Goal: Check status: Check status

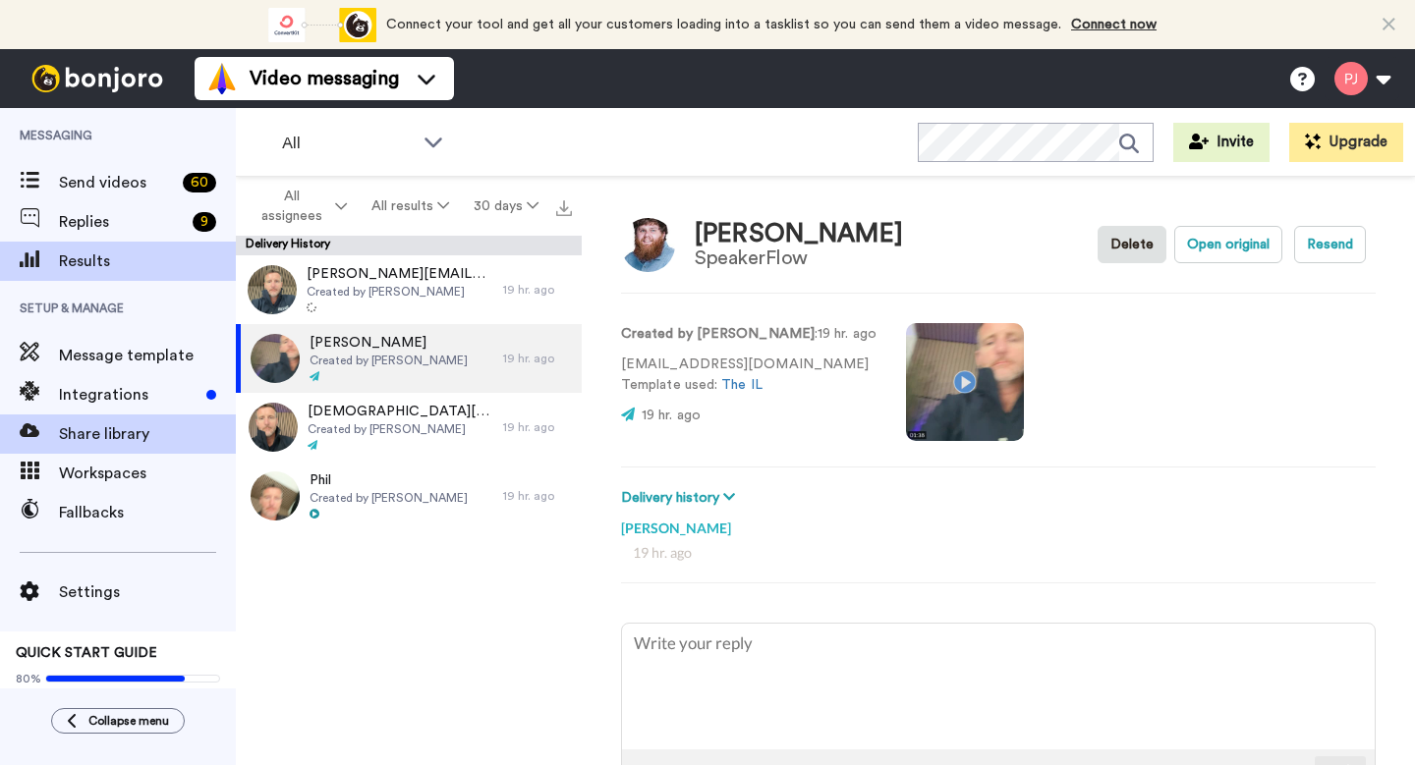
type textarea "x"
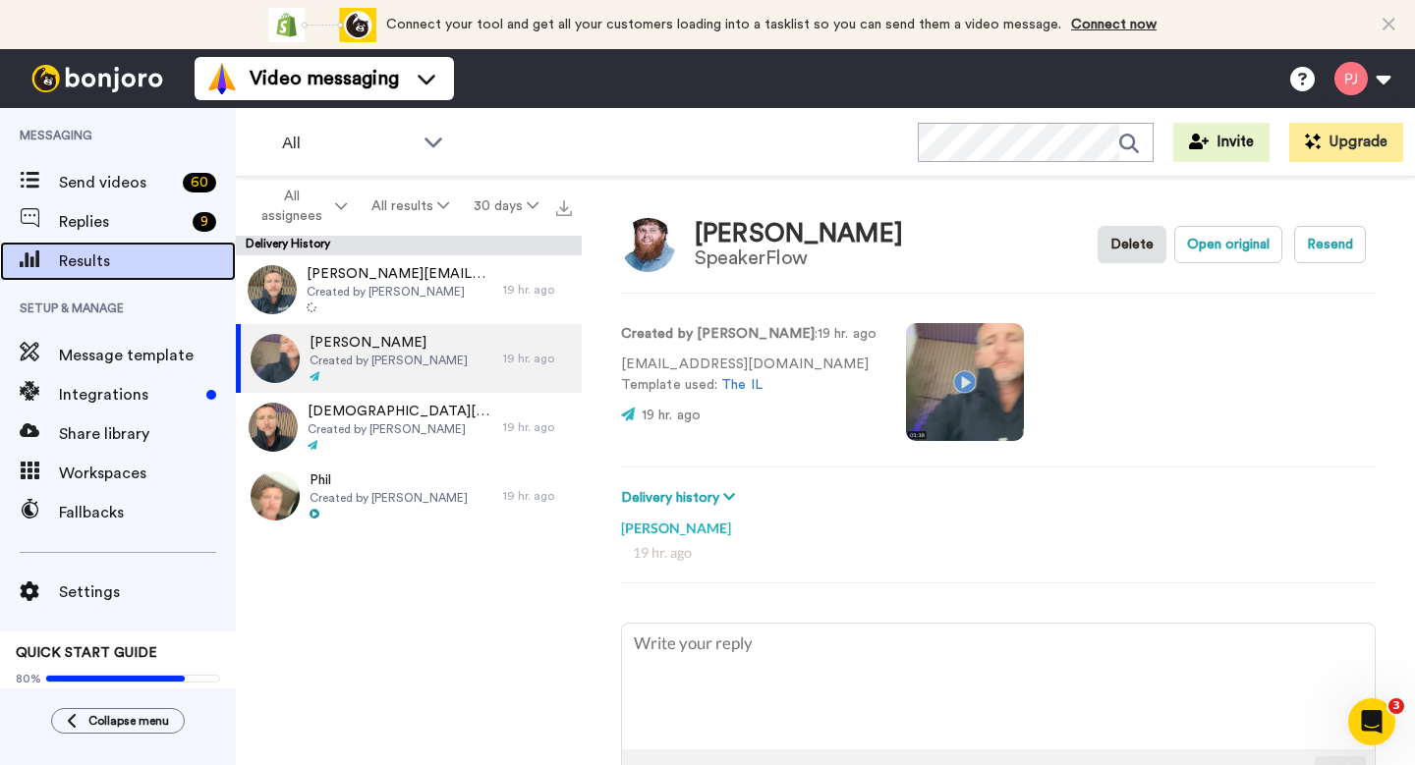
click at [93, 253] on span "Results" at bounding box center [147, 262] width 177 height 24
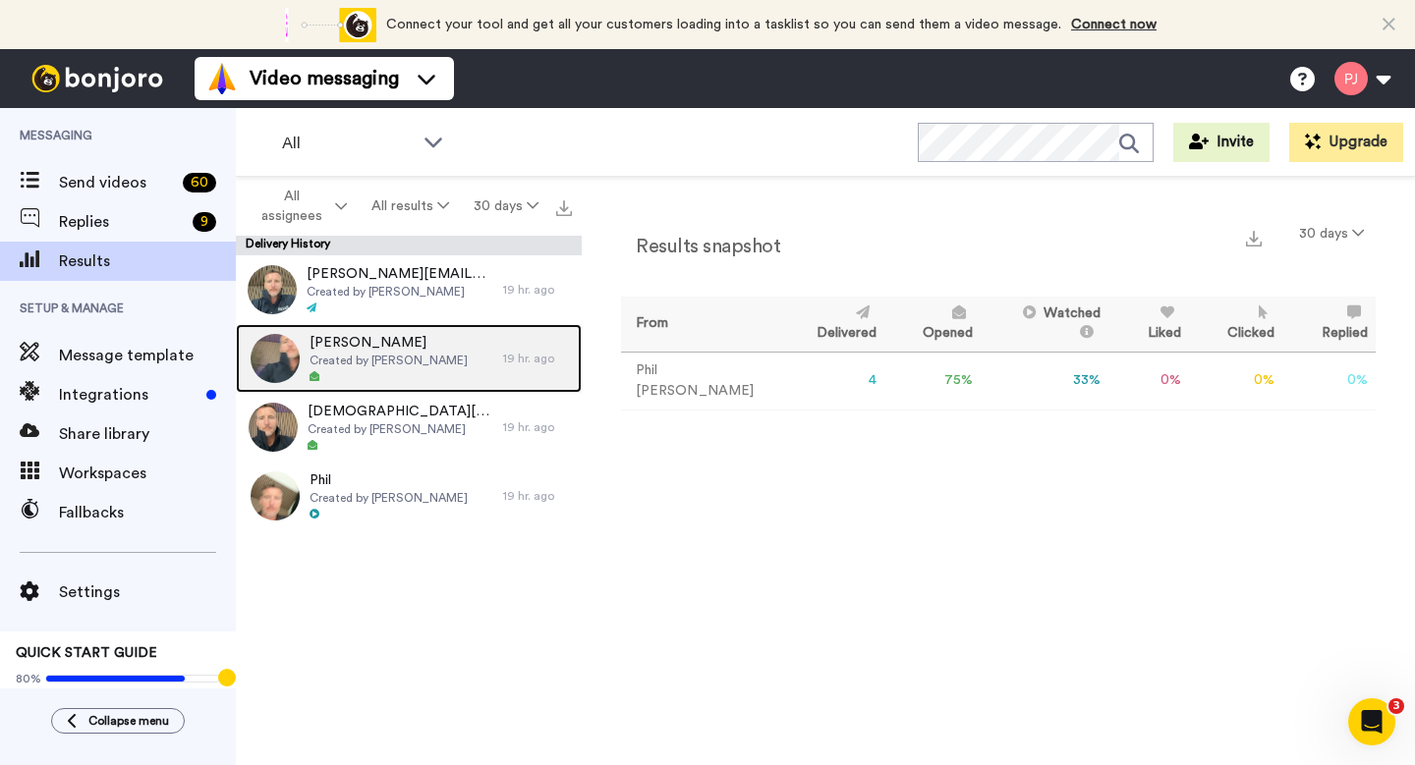
click at [379, 359] on span "Created by [PERSON_NAME]" at bounding box center [388, 361] width 158 height 16
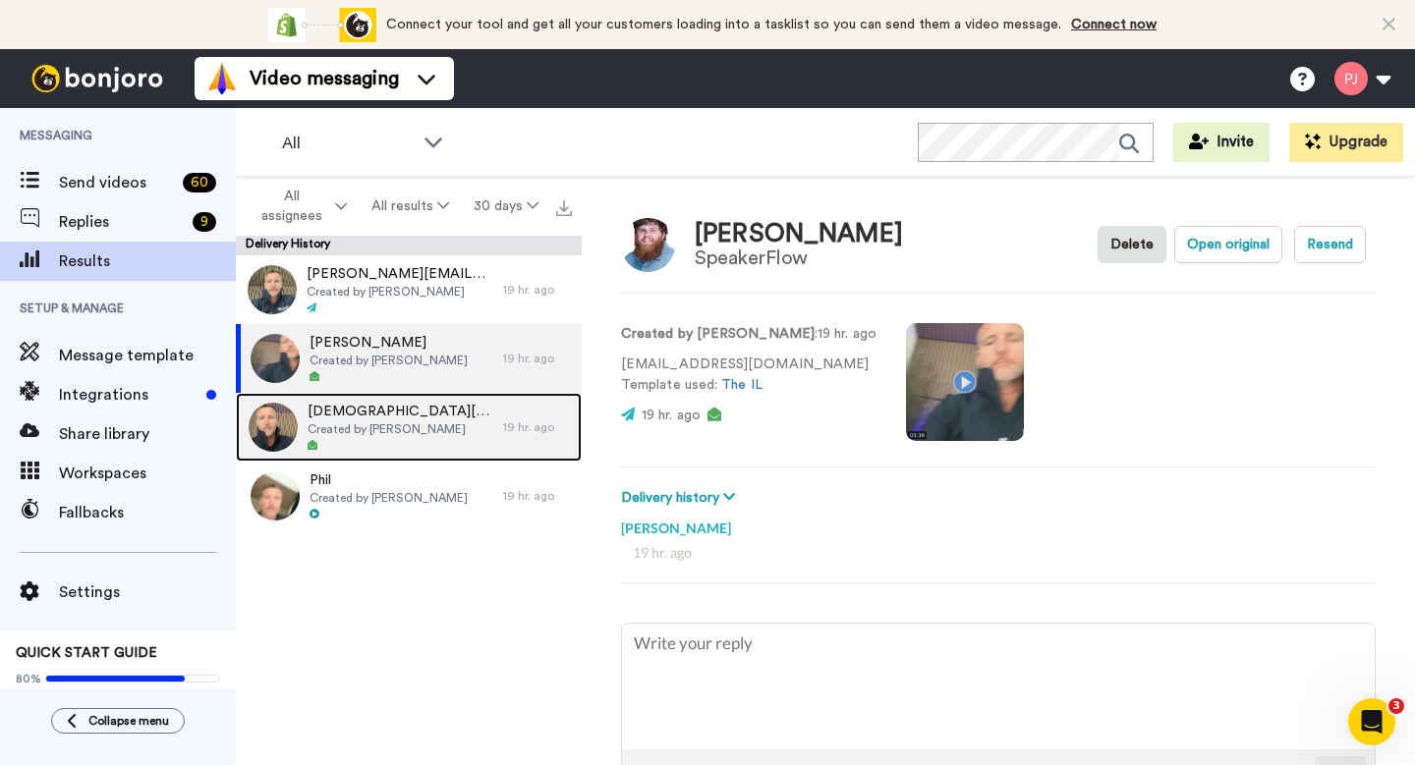
click at [386, 417] on span "[DEMOGRAPHIC_DATA][PERSON_NAME]" at bounding box center [401, 412] width 186 height 20
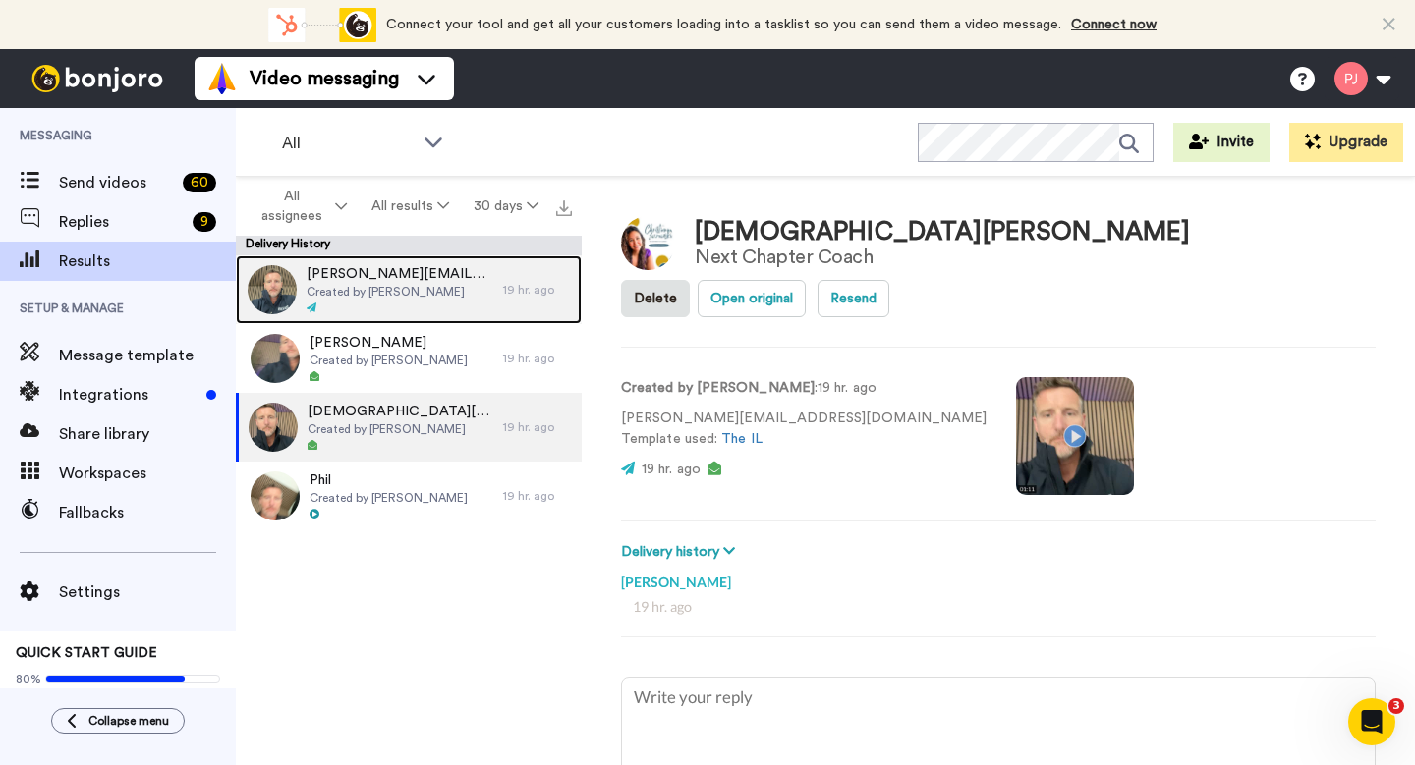
click at [434, 313] on div at bounding box center [400, 309] width 187 height 14
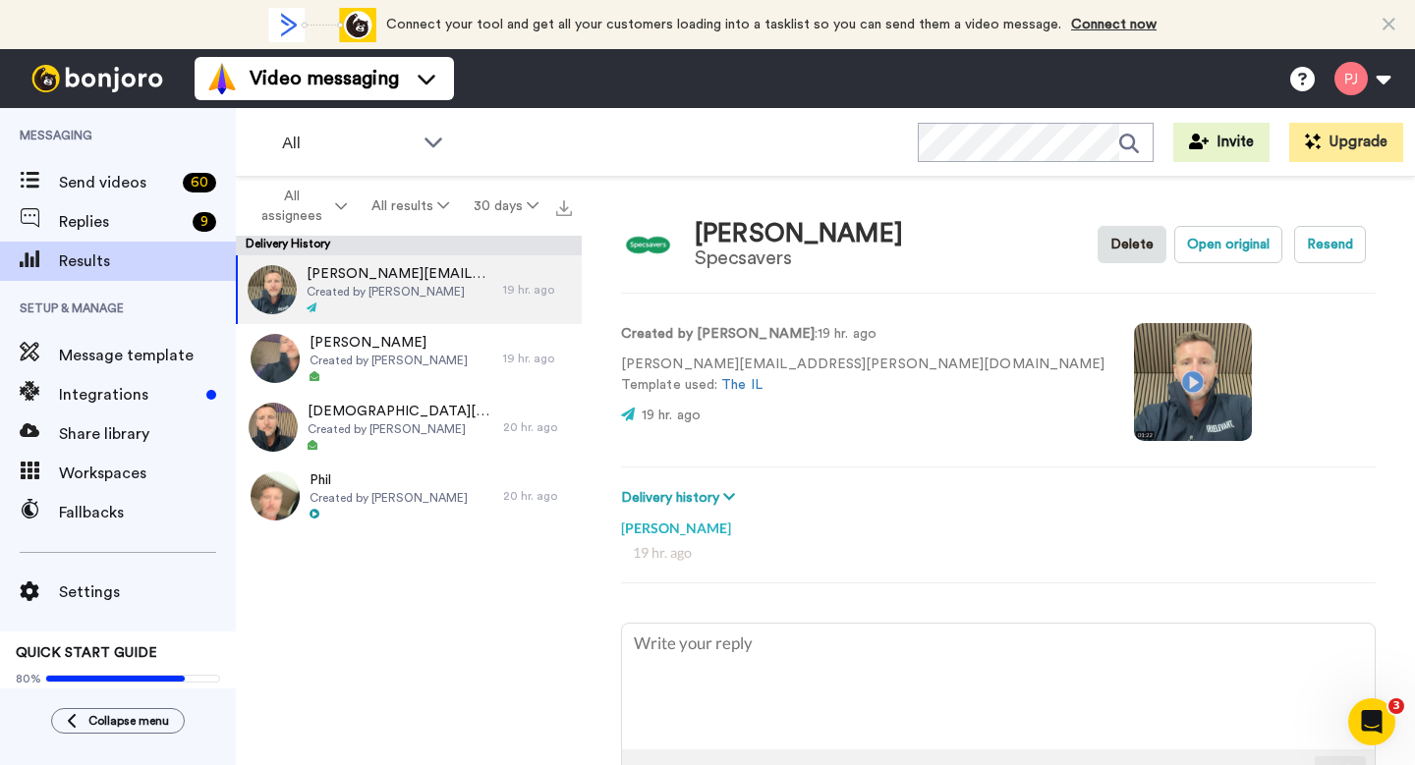
type textarea "x"
